Goal: Task Accomplishment & Management: Use online tool/utility

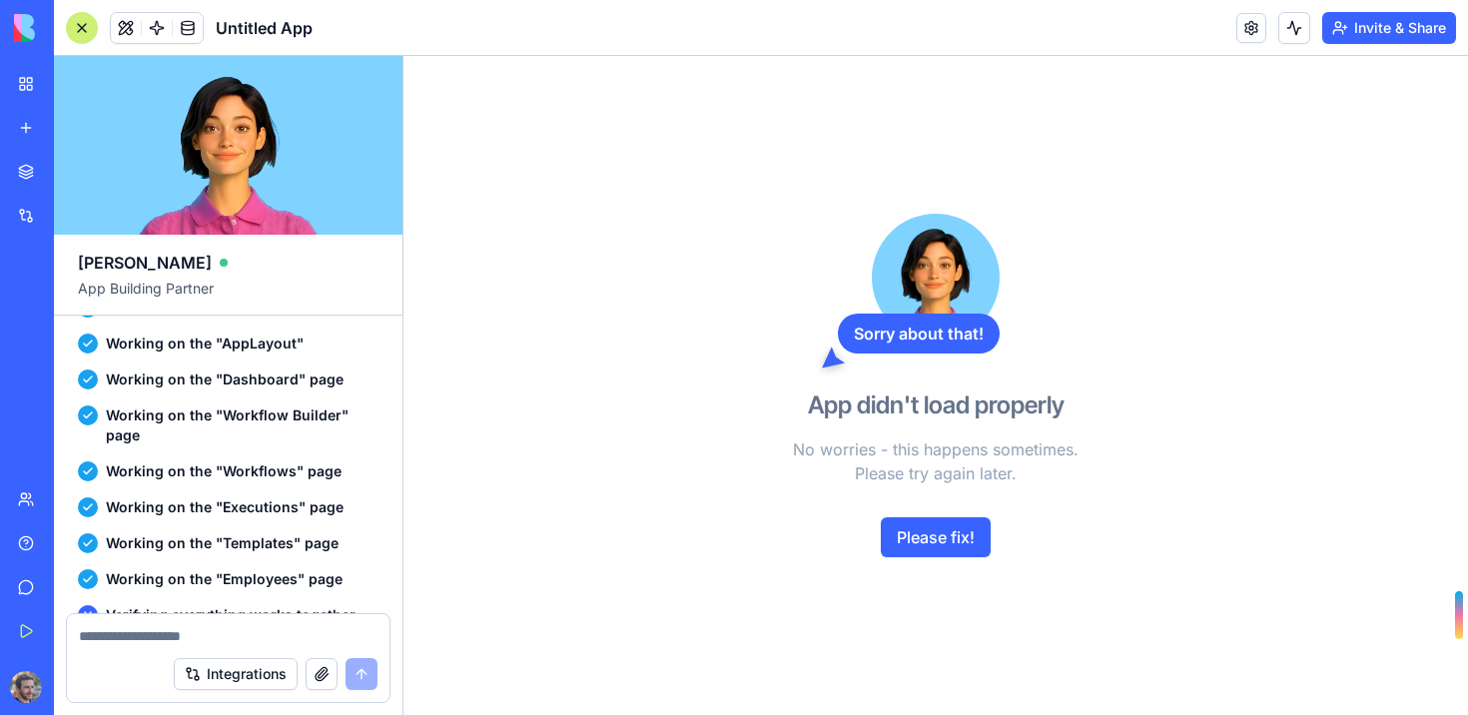
scroll to position [2392, 0]
click at [921, 529] on button "Please fix!" at bounding box center [936, 537] width 110 height 40
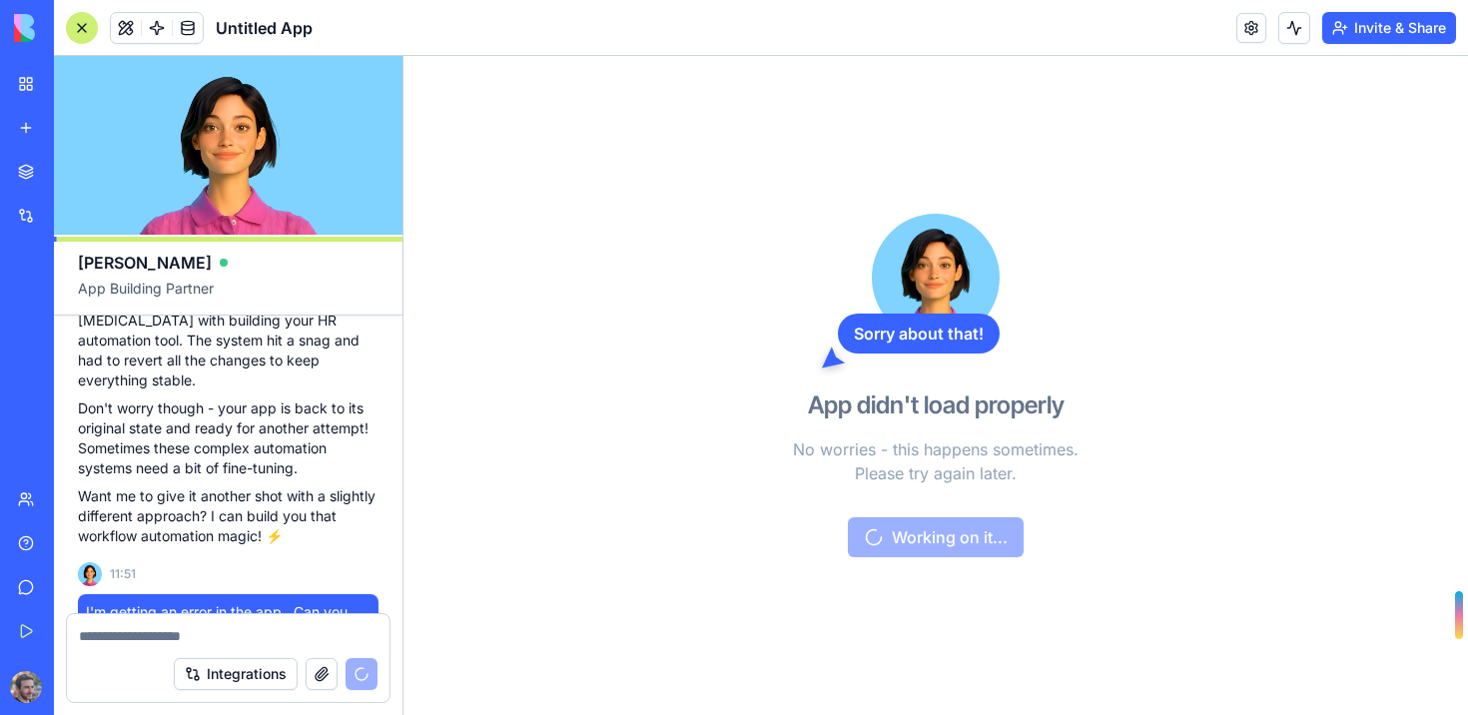
scroll to position [2889, 0]
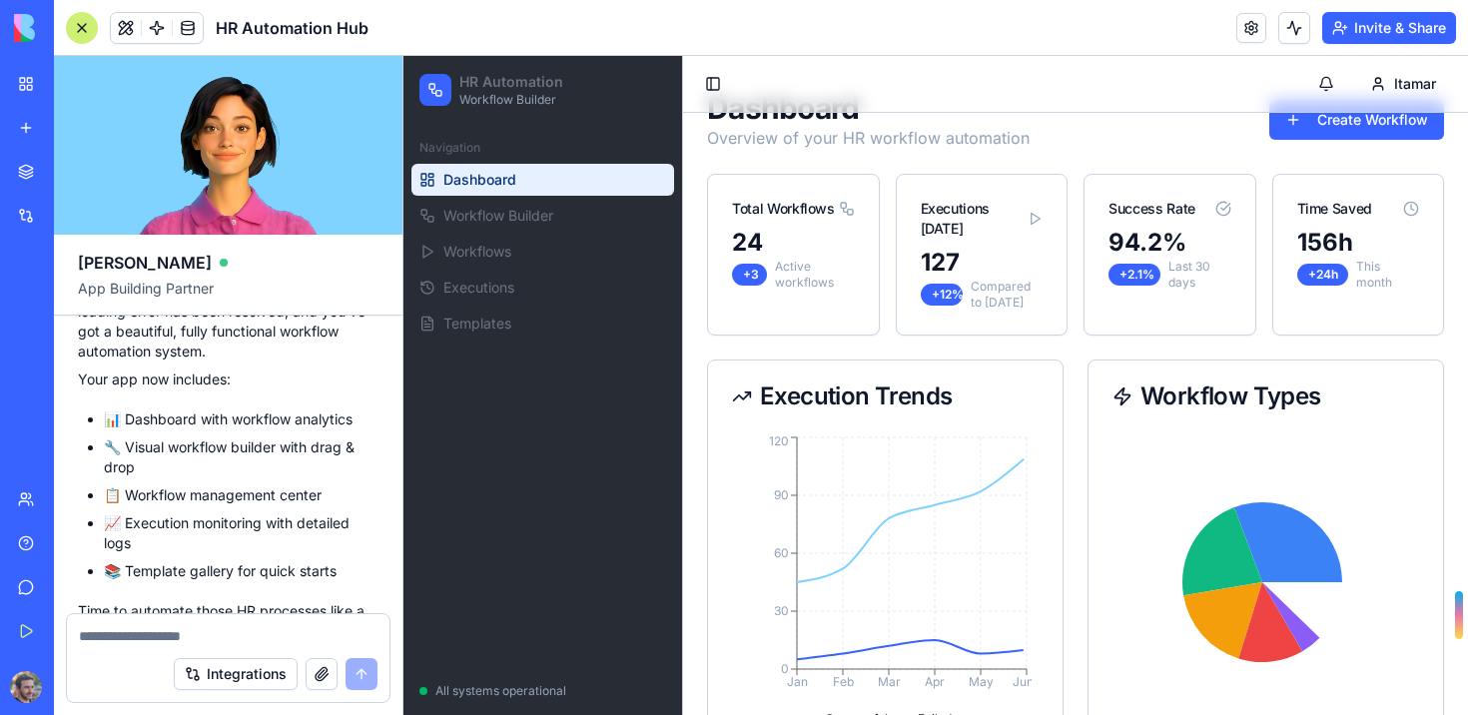
scroll to position [108, 0]
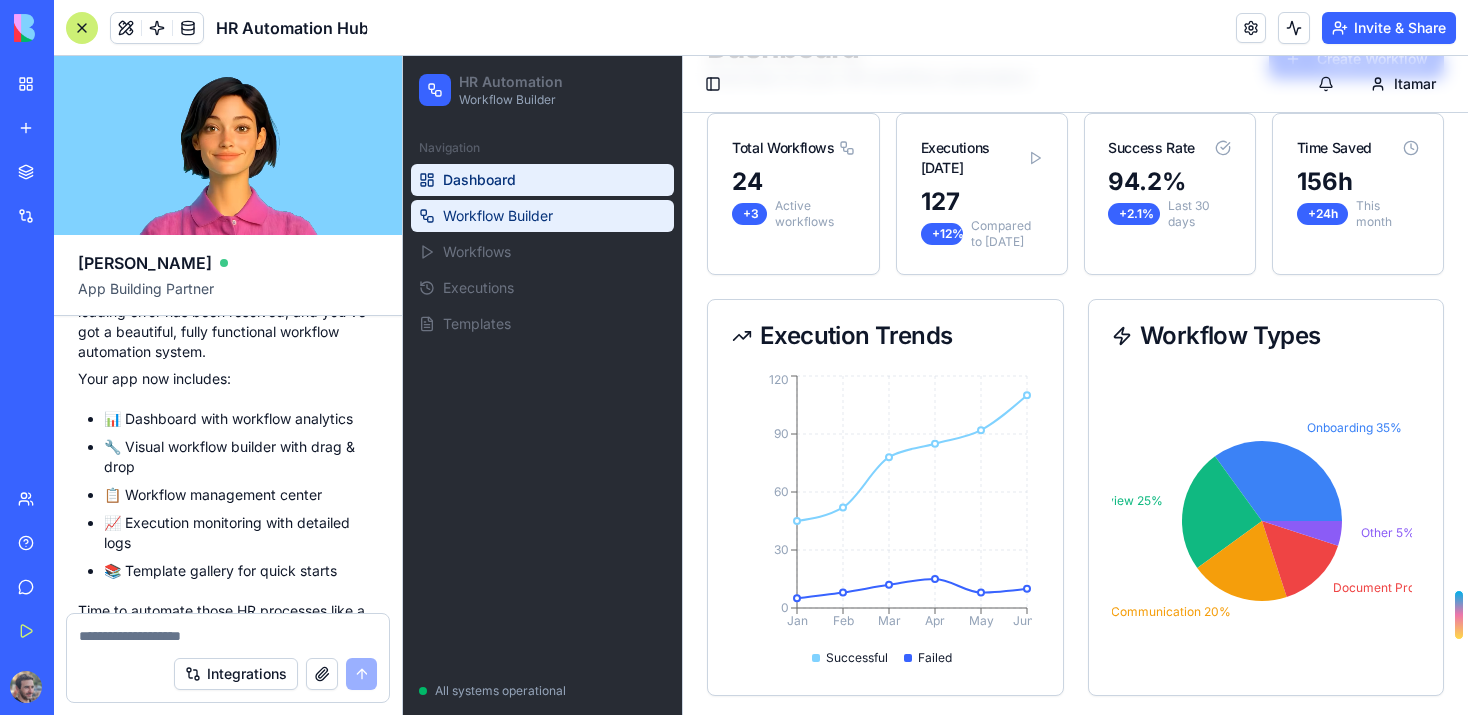
click at [513, 214] on span "Workflow Builder" at bounding box center [498, 216] width 110 height 20
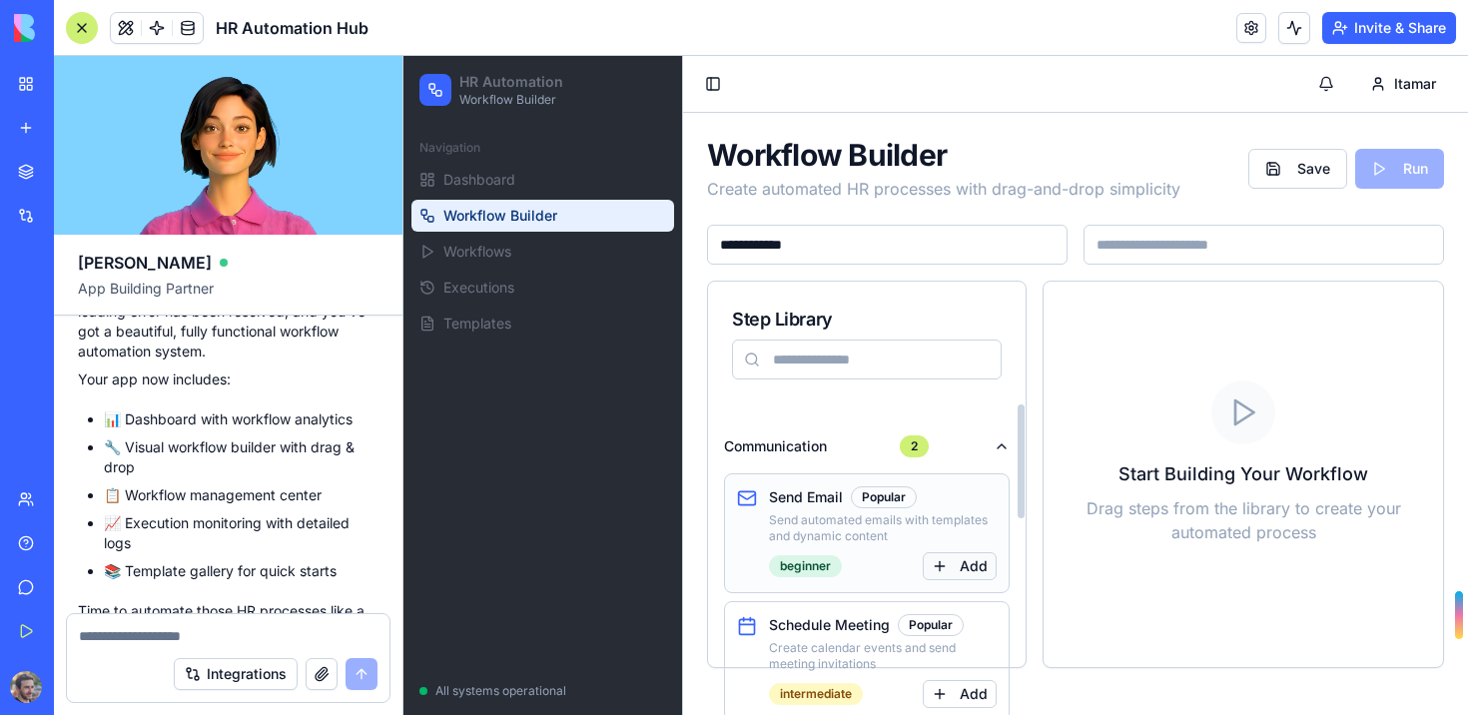
click at [981, 564] on button "Add" at bounding box center [959, 566] width 74 height 28
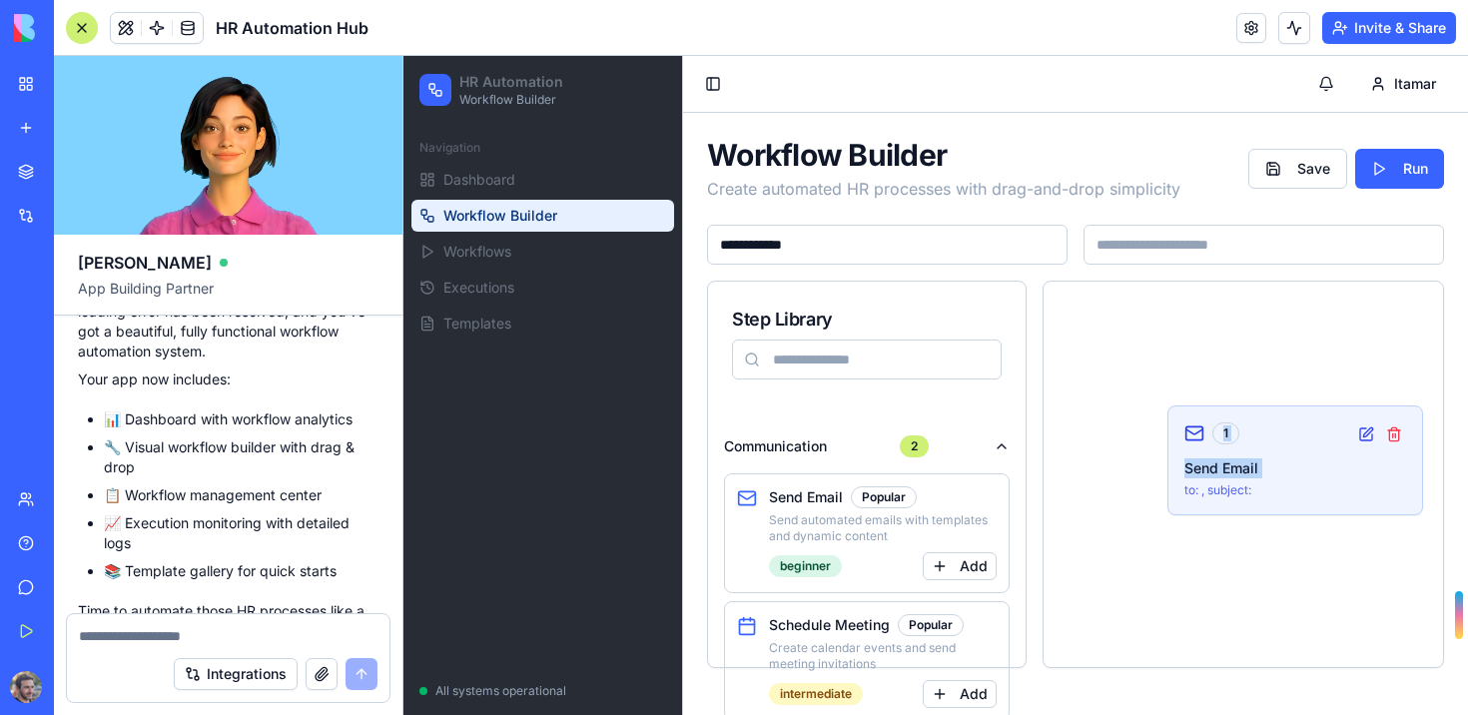
drag, startPoint x: 1298, startPoint y: 480, endPoint x: 1142, endPoint y: 550, distance: 170.7
click at [1142, 550] on div "1 Send Email to: , subject:" at bounding box center [1242, 473] width 351 height 337
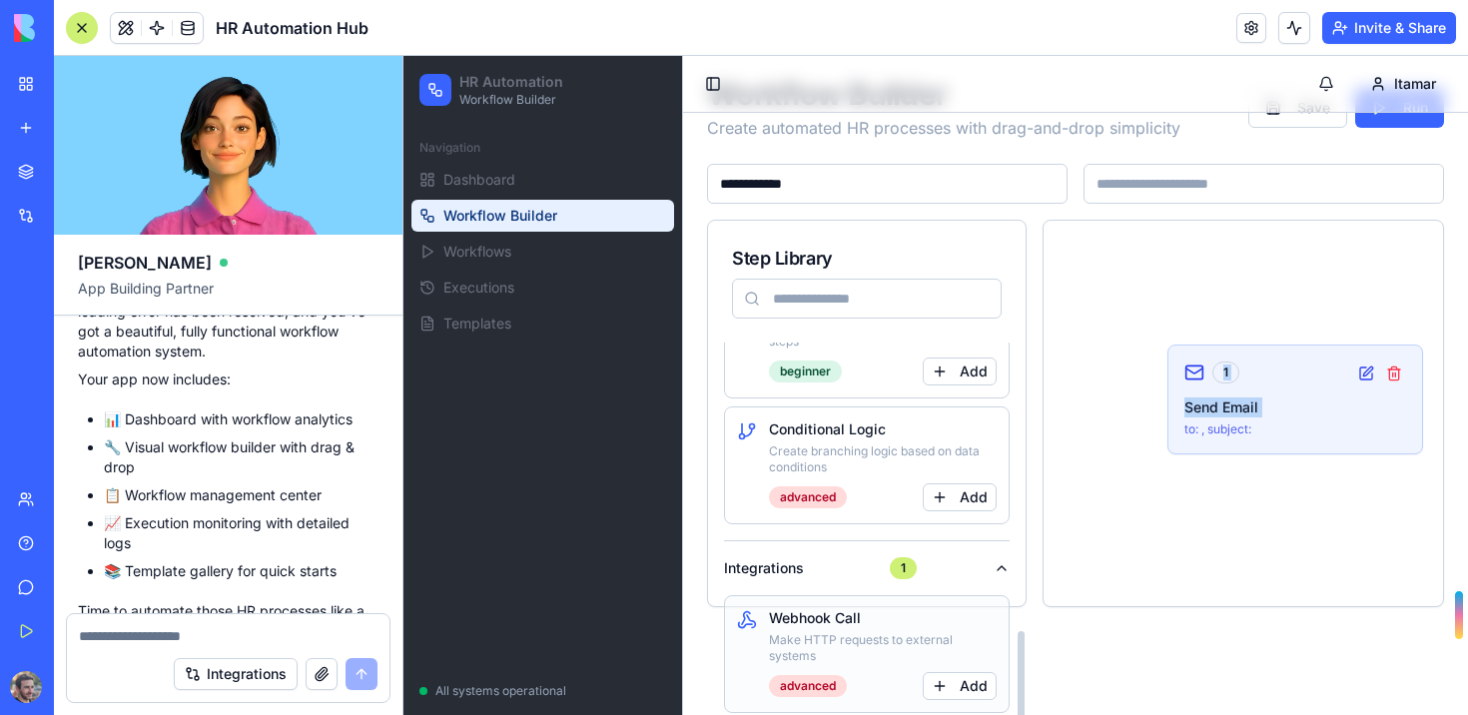
scroll to position [92, 0]
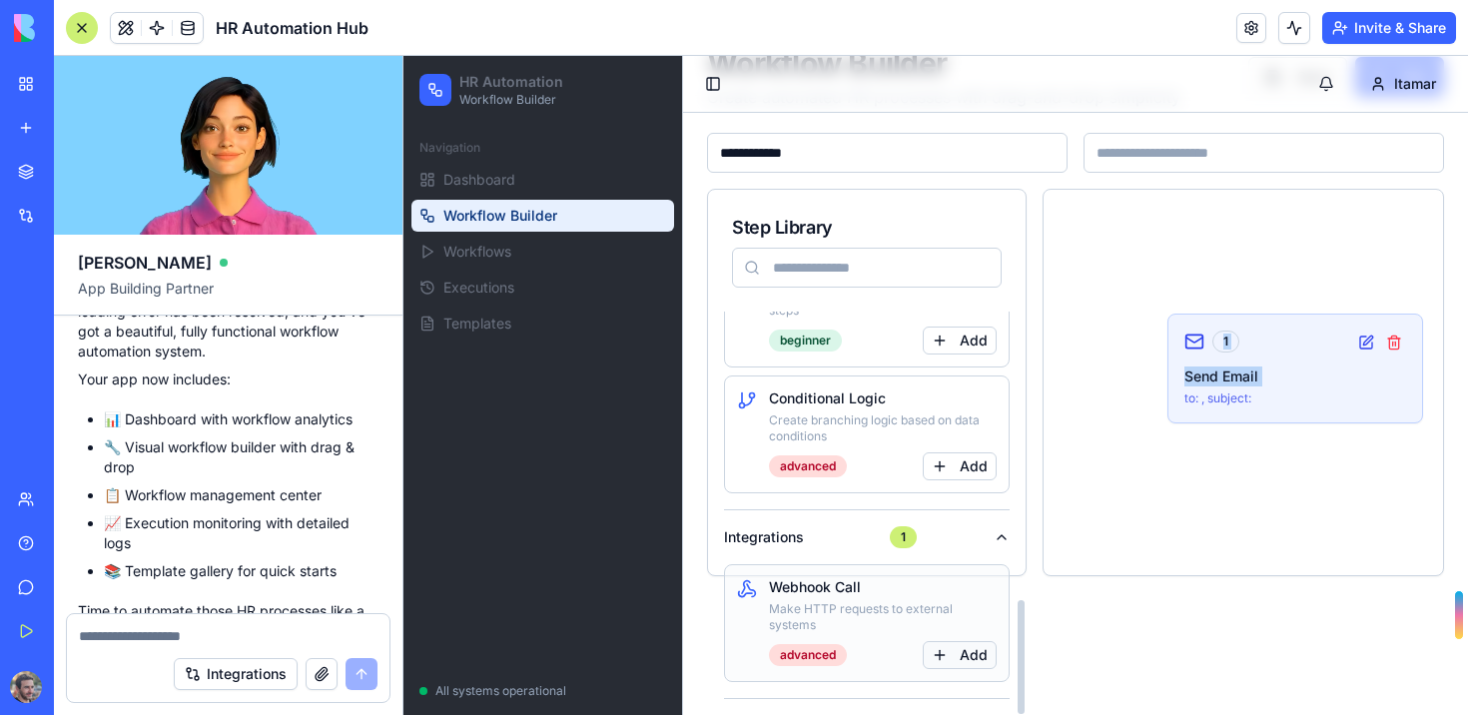
click at [979, 656] on button "Add" at bounding box center [959, 655] width 74 height 28
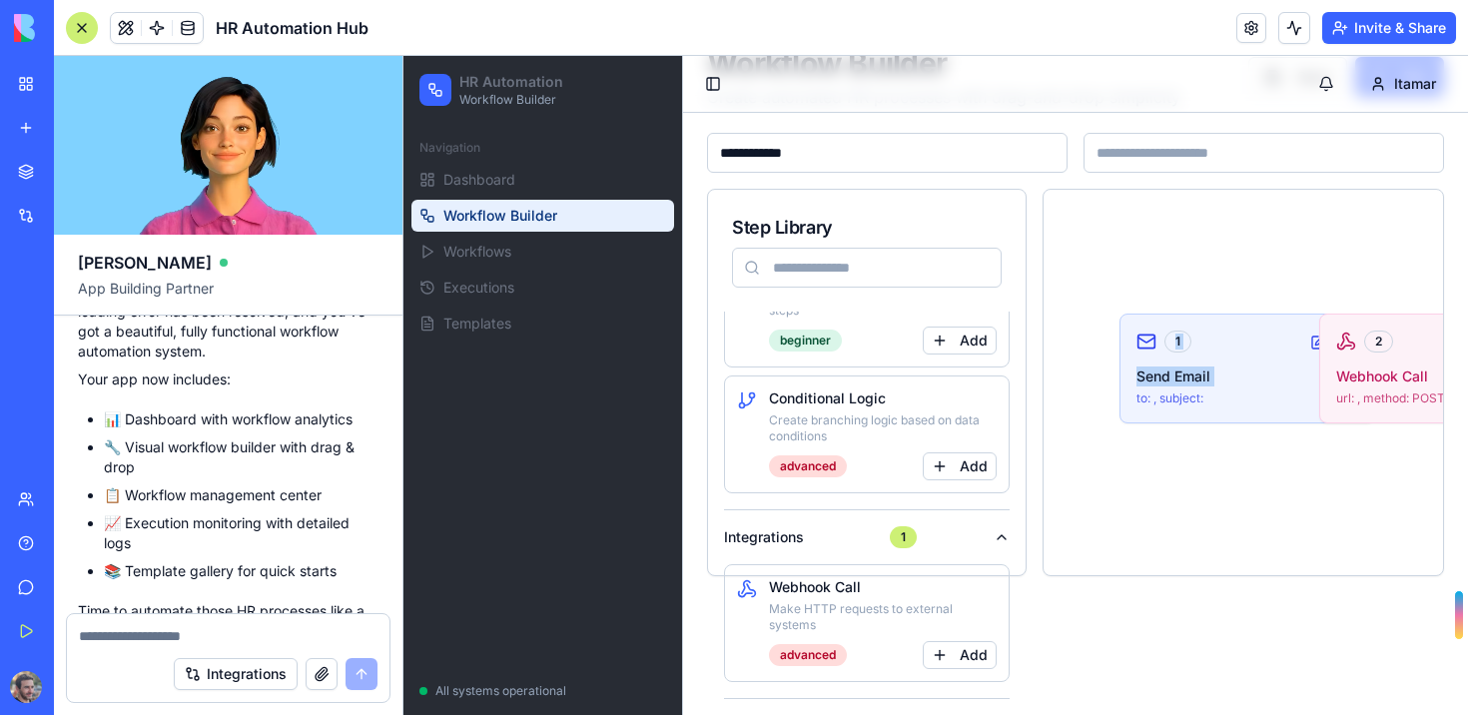
scroll to position [0, 47]
drag, startPoint x: 1387, startPoint y: 388, endPoint x: 1230, endPoint y: 488, distance: 185.8
click at [1230, 494] on div "1 Send Email to: , subject: 2 Webhook Call url: , method: POST" at bounding box center [1195, 382] width 351 height 337
drag, startPoint x: 1254, startPoint y: 315, endPoint x: 1185, endPoint y: 337, distance: 72.3
click at [1185, 337] on div "1 Send Email to: , subject:" at bounding box center [1248, 368] width 254 height 108
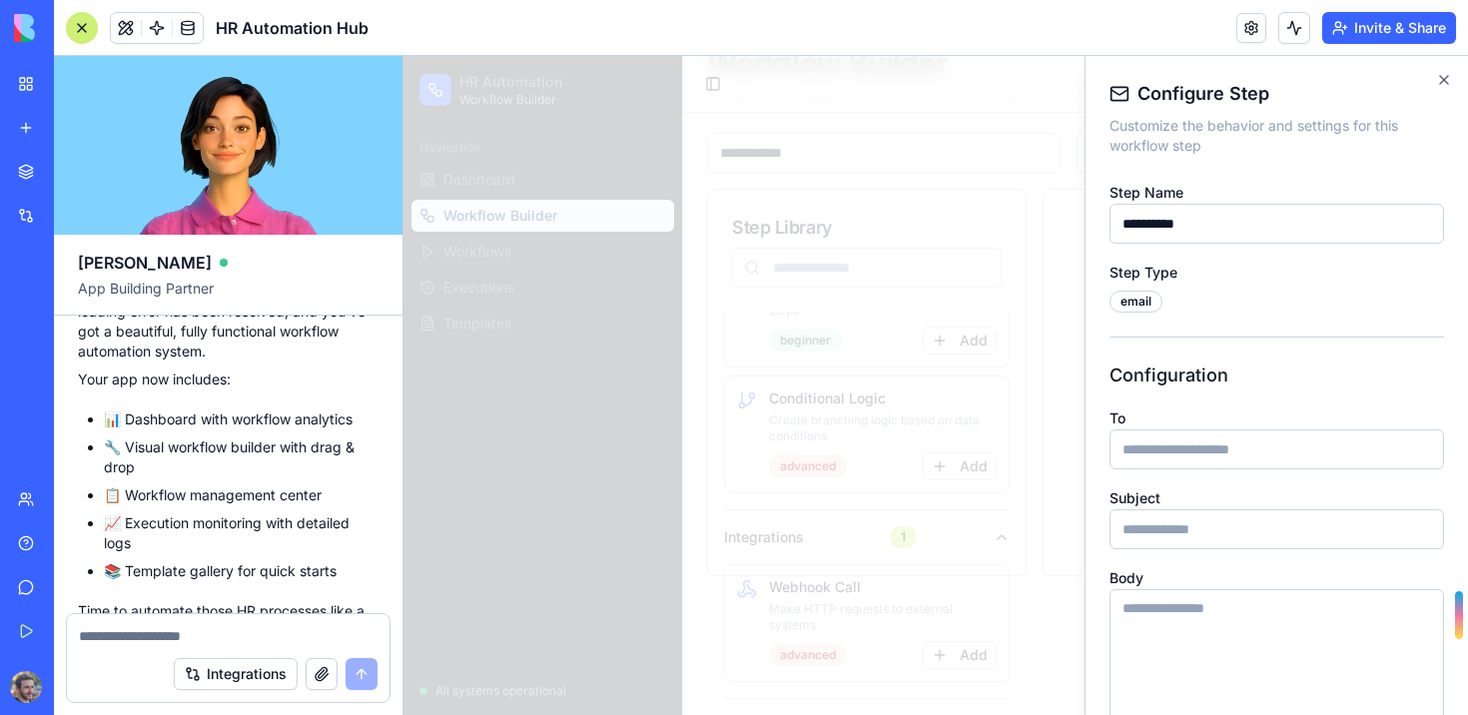
click at [1255, 332] on div "**********" at bounding box center [1276, 562] width 334 height 964
click at [1250, 617] on textarea "Body" at bounding box center [1276, 658] width 334 height 138
type textarea "*"
click at [1294, 523] on input "Subject" at bounding box center [1276, 529] width 334 height 40
click at [1445, 69] on div "**********" at bounding box center [1275, 385] width 383 height 659
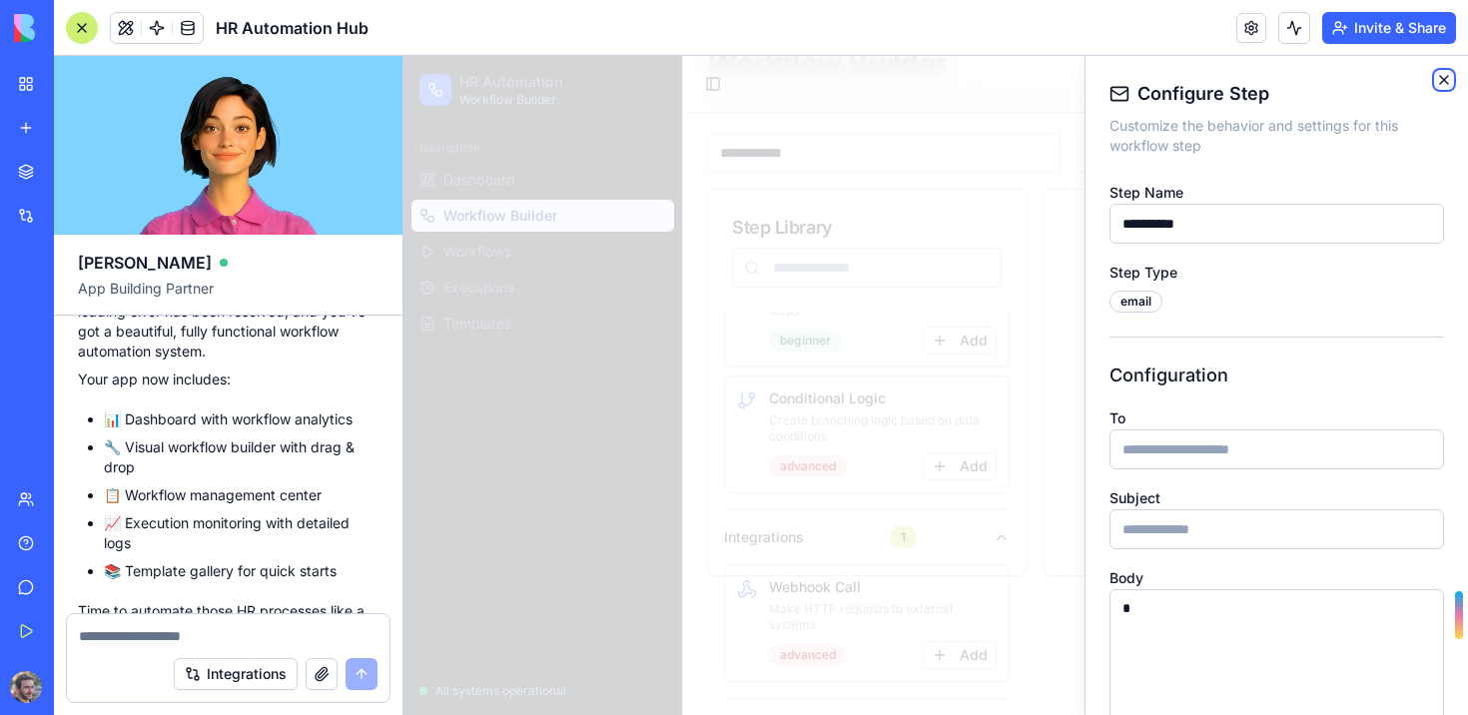
click at [1446, 75] on icon "button" at bounding box center [1444, 80] width 16 height 16
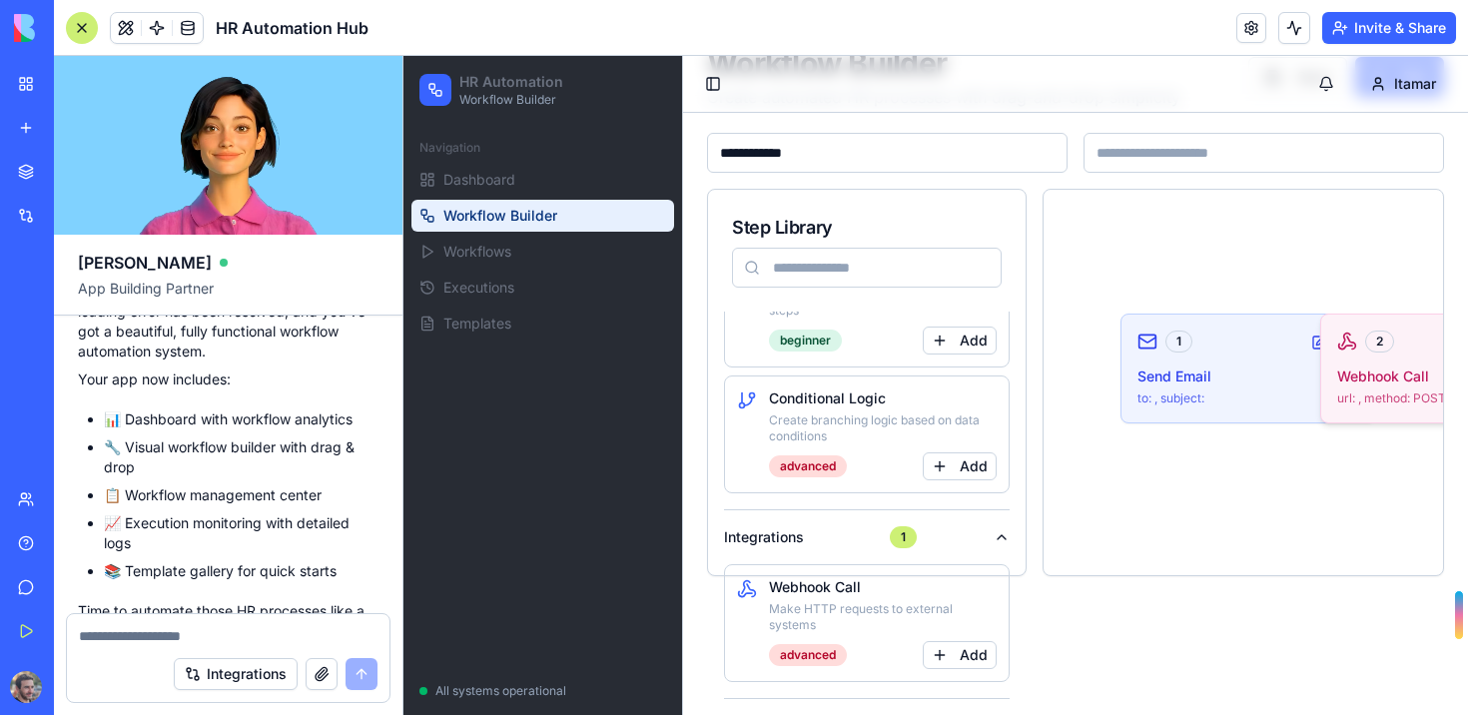
click at [1365, 361] on div "2 Webhook Call url: , method: POST" at bounding box center [1448, 368] width 254 height 108
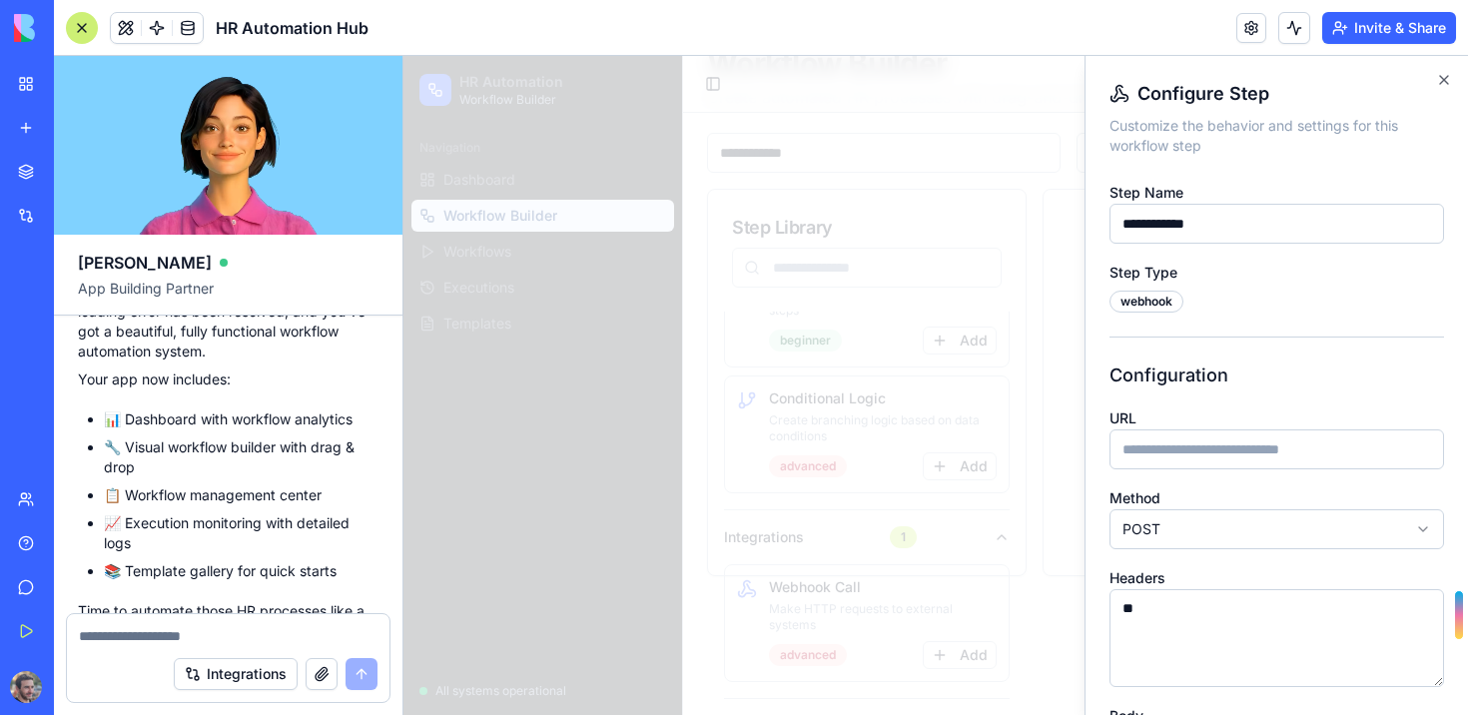
click at [1264, 455] on input "URL" at bounding box center [1276, 449] width 334 height 40
click at [1334, 623] on textarea "**" at bounding box center [1276, 638] width 334 height 98
drag, startPoint x: 1255, startPoint y: 702, endPoint x: 1253, endPoint y: 688, distance: 14.1
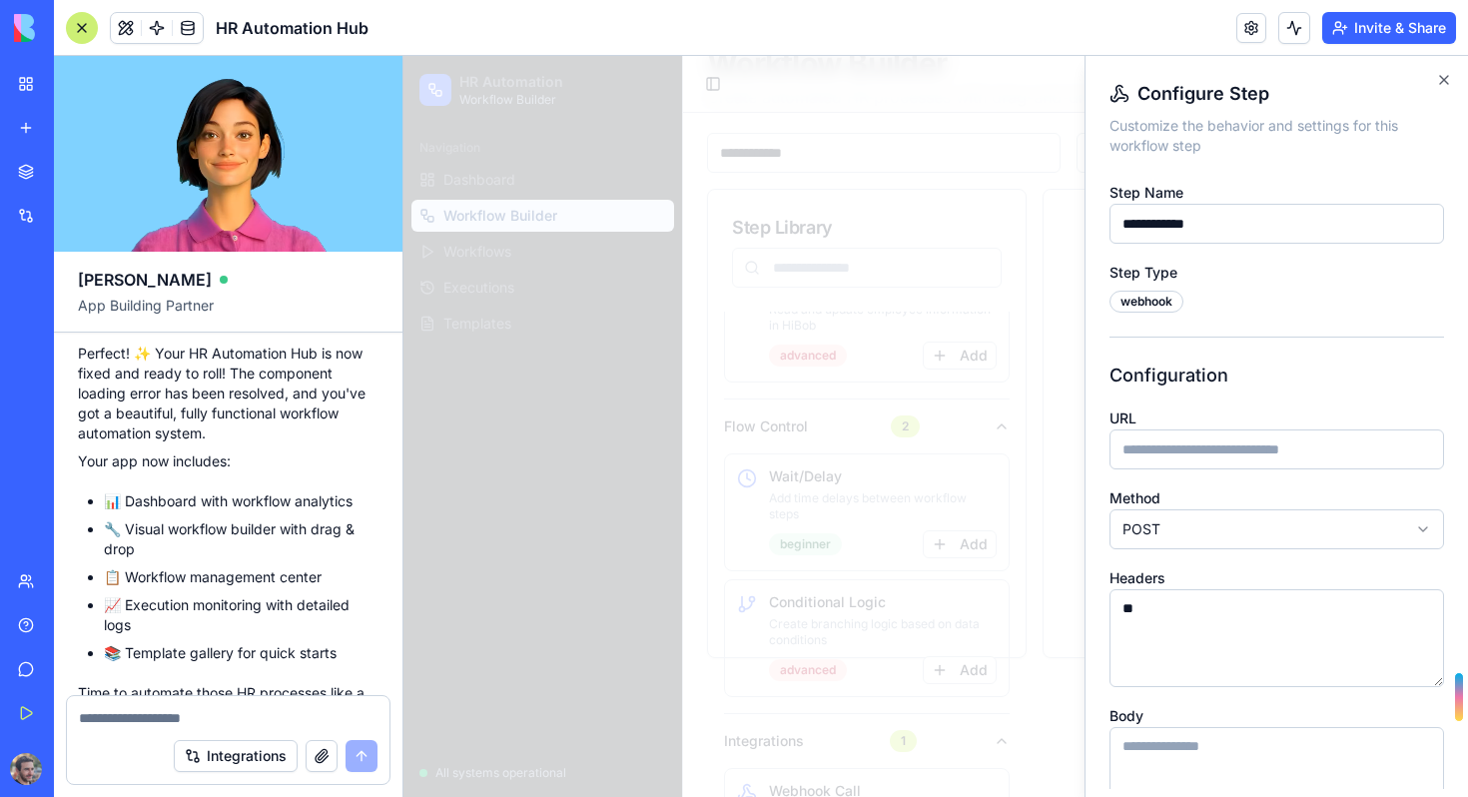
scroll to position [938, 0]
click at [1451, 79] on icon "button" at bounding box center [1444, 80] width 16 height 16
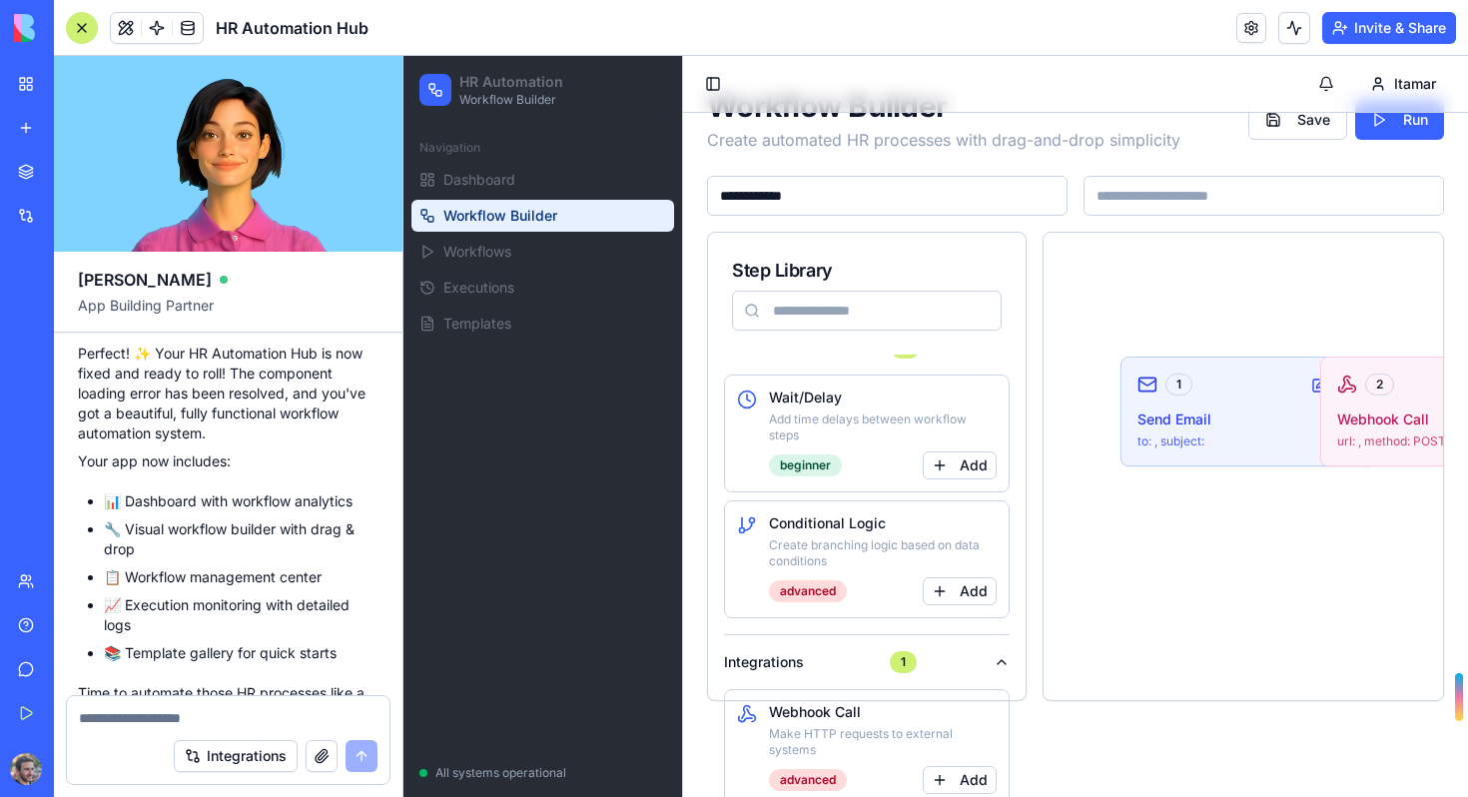
scroll to position [0, 0]
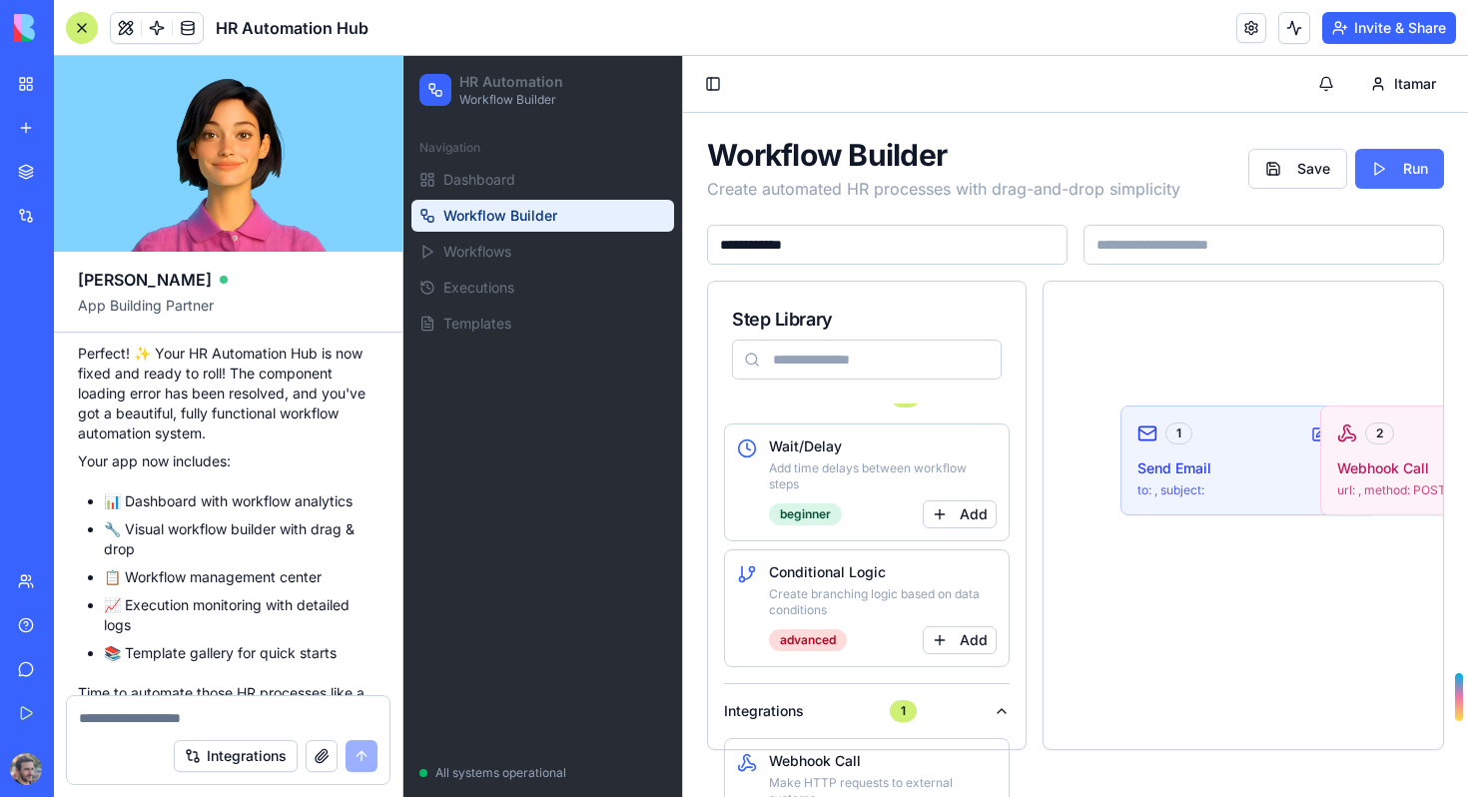
click at [1396, 161] on button "Run" at bounding box center [1399, 169] width 89 height 40
click at [1378, 165] on button "Run" at bounding box center [1399, 169] width 89 height 40
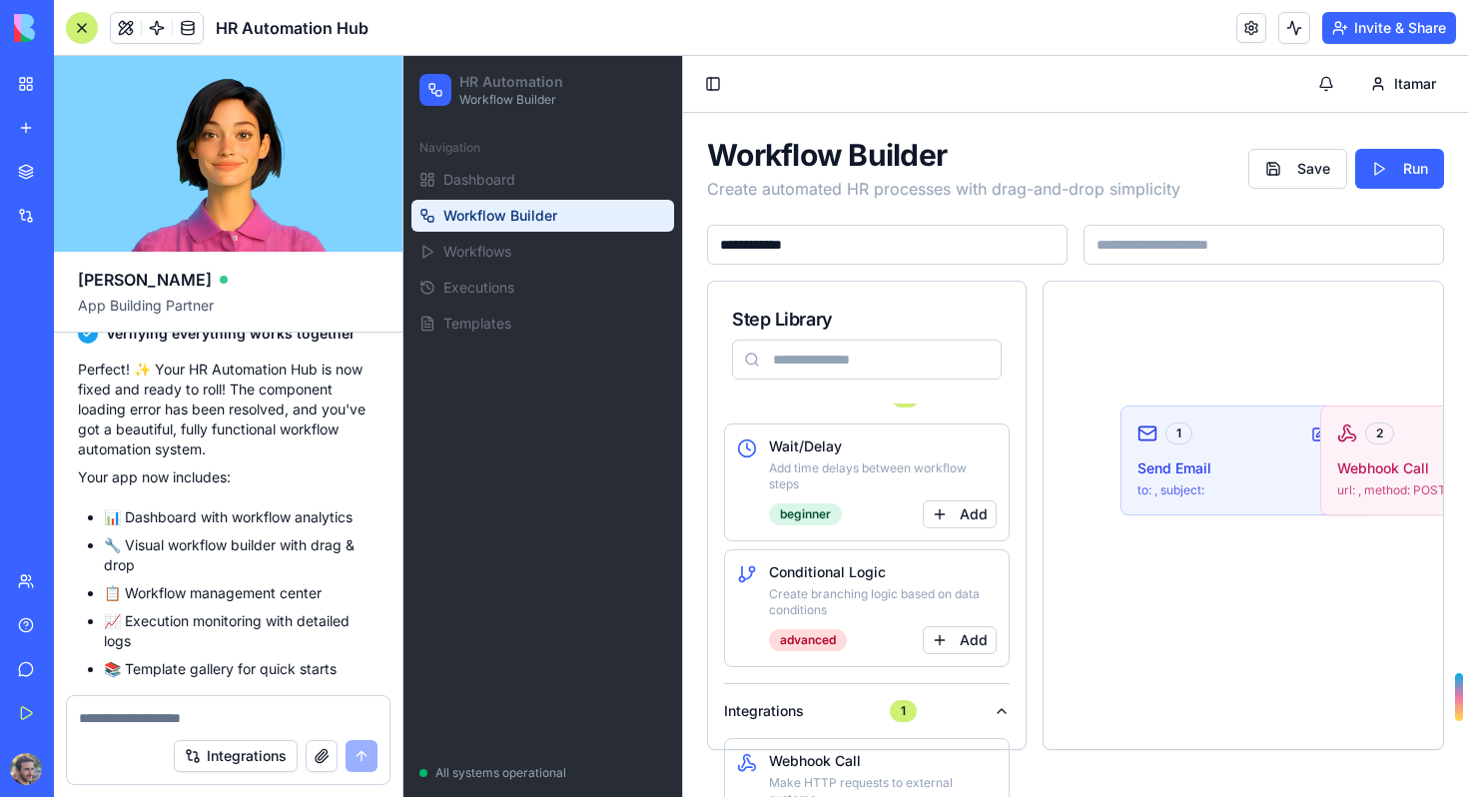
scroll to position [3819, 0]
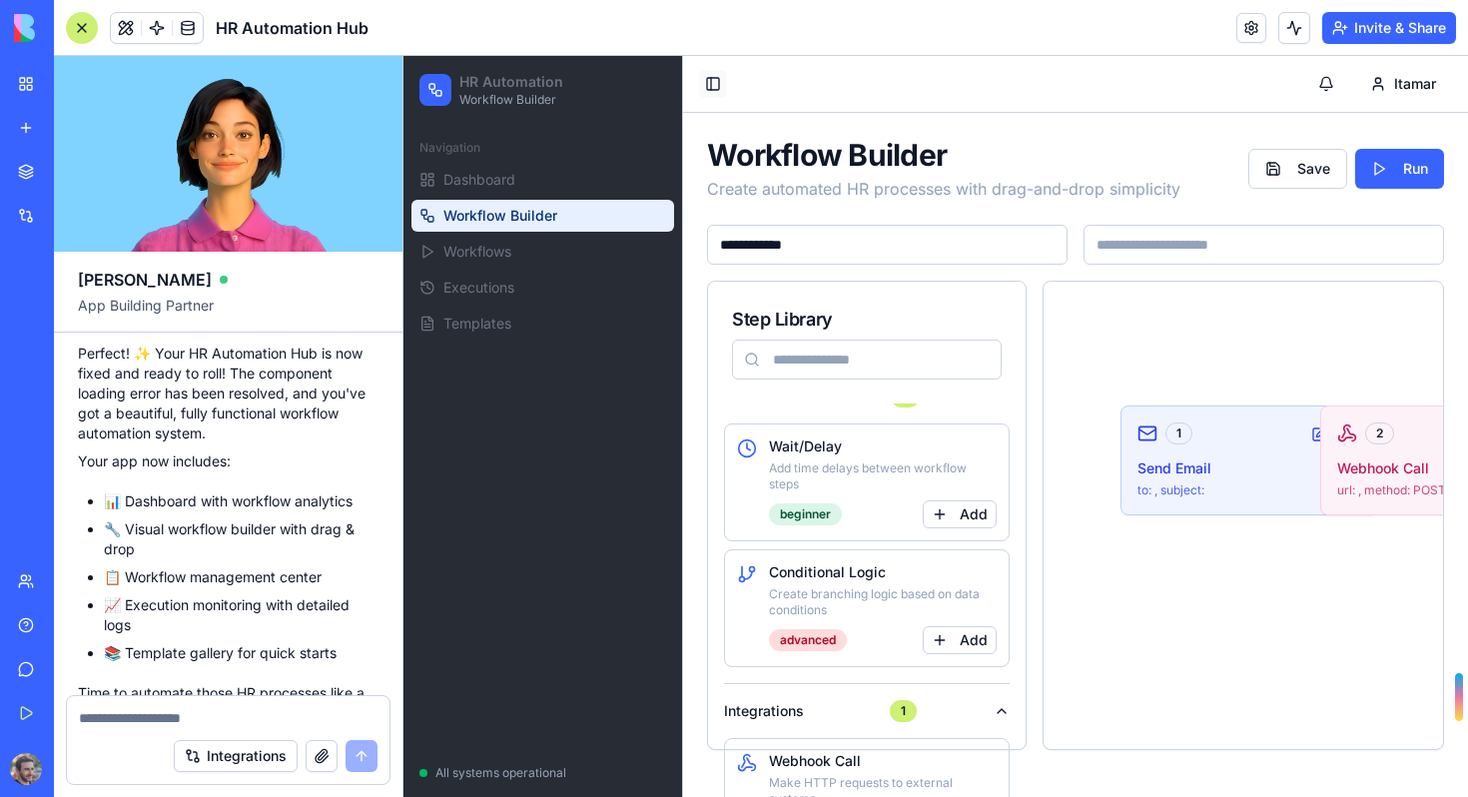
click at [713, 86] on button "Toggle Sidebar" at bounding box center [713, 84] width 28 height 28
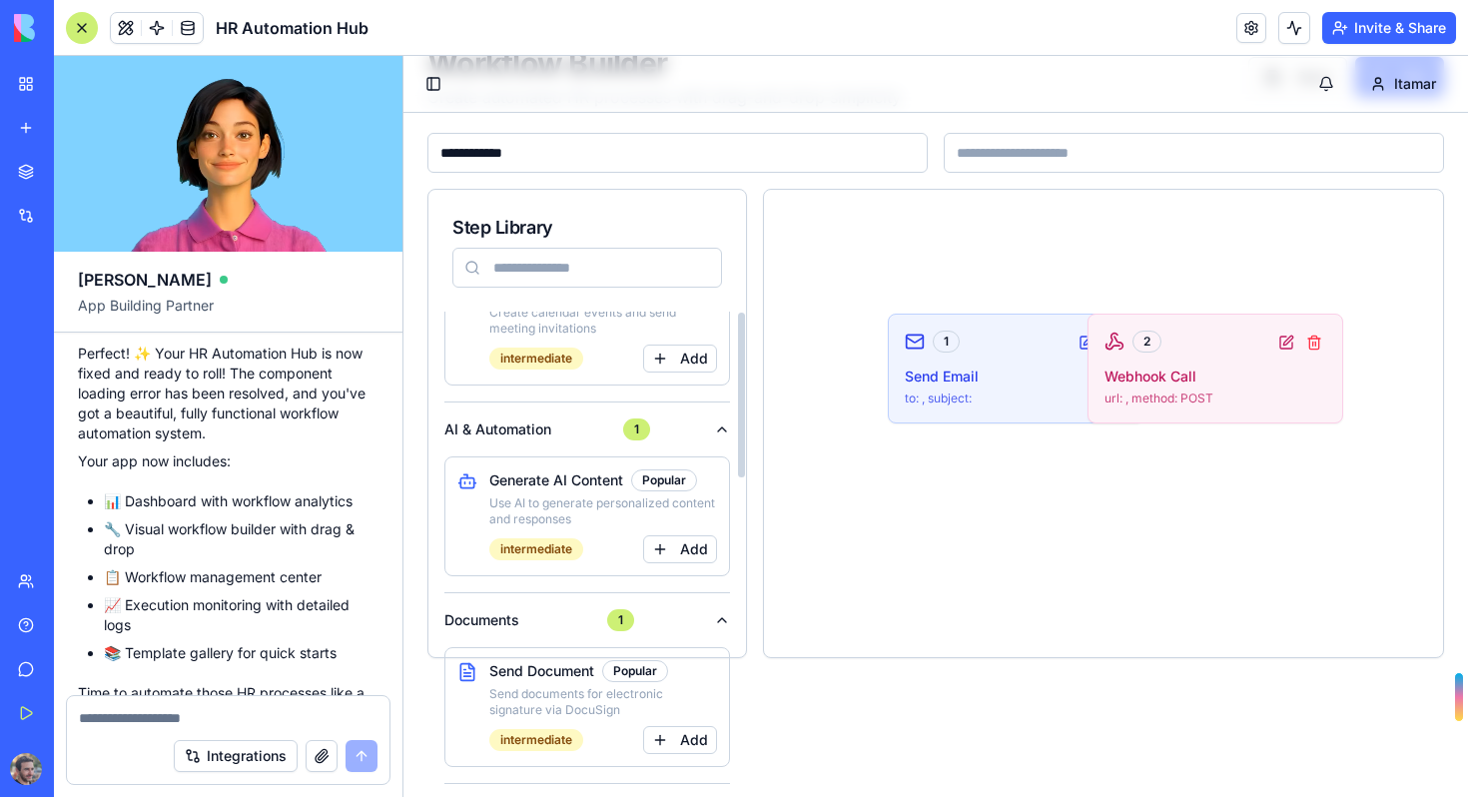
scroll to position [0, 0]
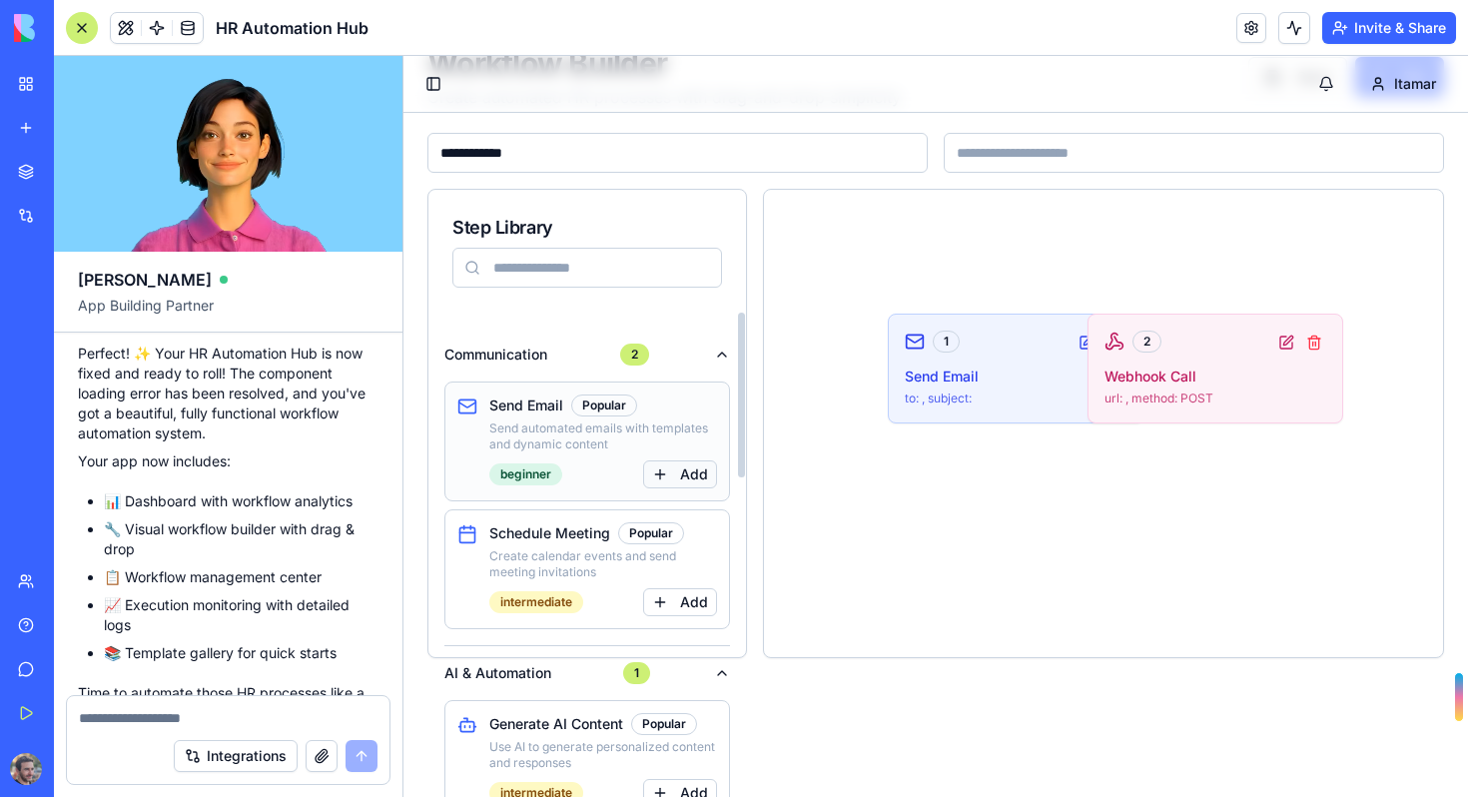
click at [697, 482] on button "Add" at bounding box center [680, 474] width 74 height 28
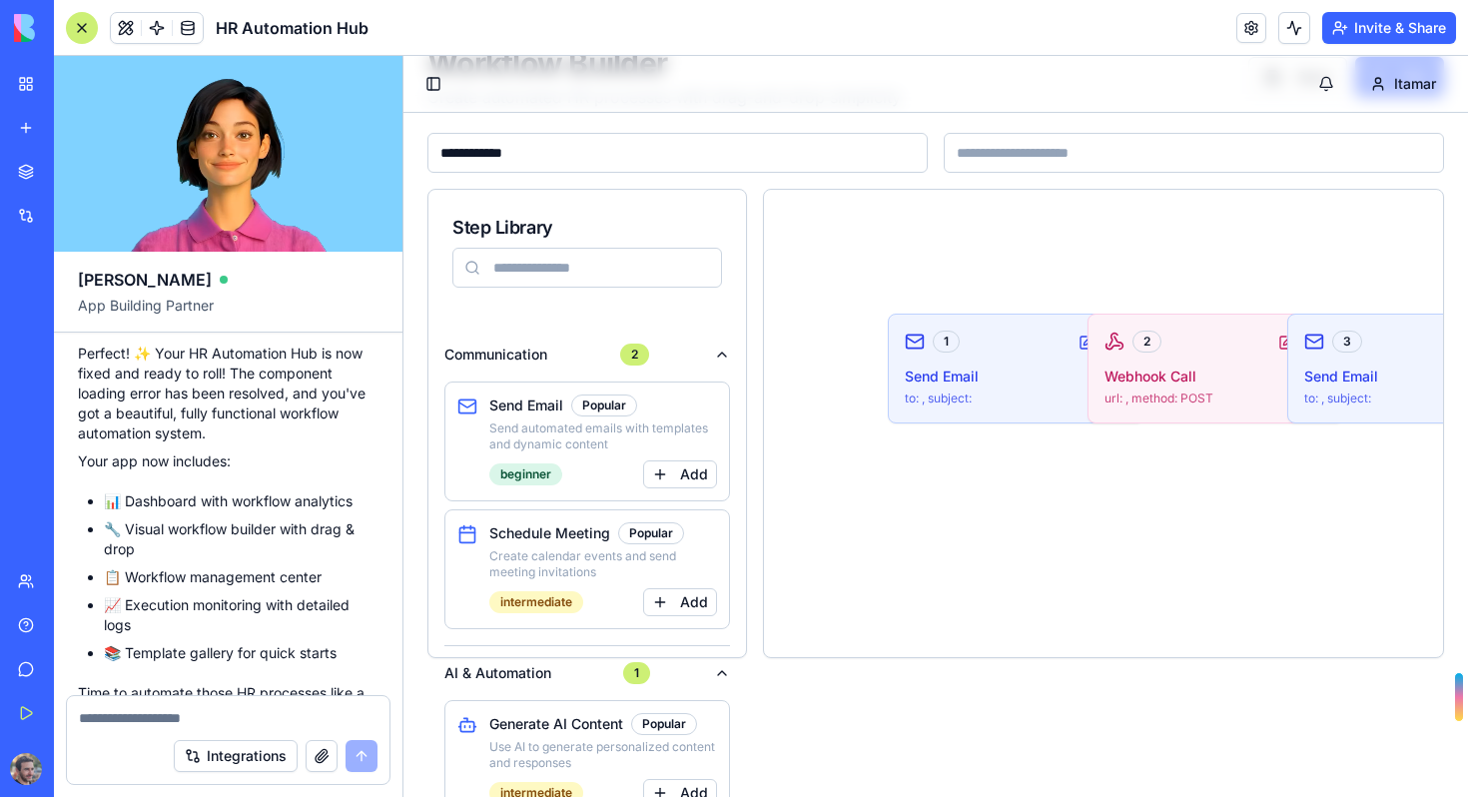
drag, startPoint x: 1104, startPoint y: 640, endPoint x: 1453, endPoint y: 620, distance: 349.0
click at [1440, 633] on div "**********" at bounding box center [935, 351] width 1064 height 661
